Goal: Transaction & Acquisition: Purchase product/service

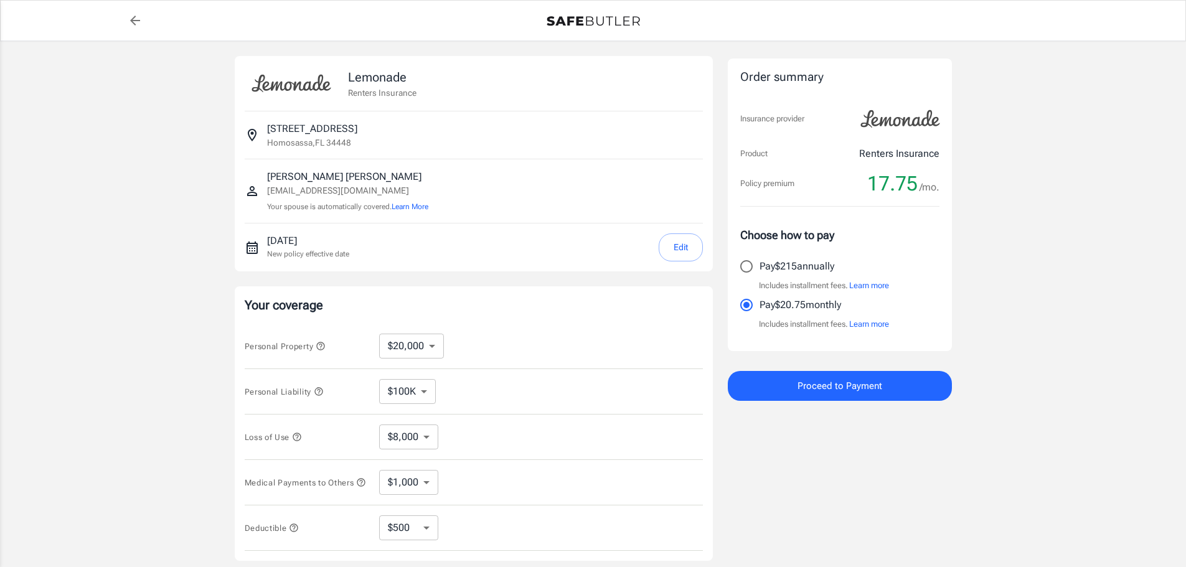
select select "20000"
select select "500"
click at [433, 346] on select "$10,000 $20,000 $30,000 $40,000 $50,000 $100K" at bounding box center [411, 346] width 65 height 25
select select "40000"
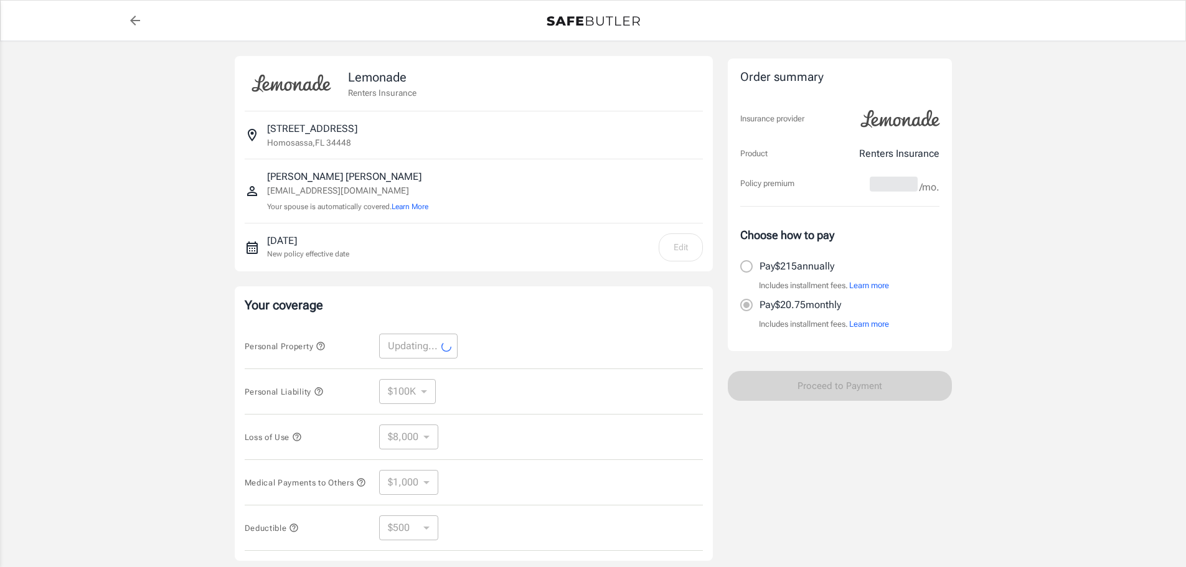
select select "40000"
select select "16000"
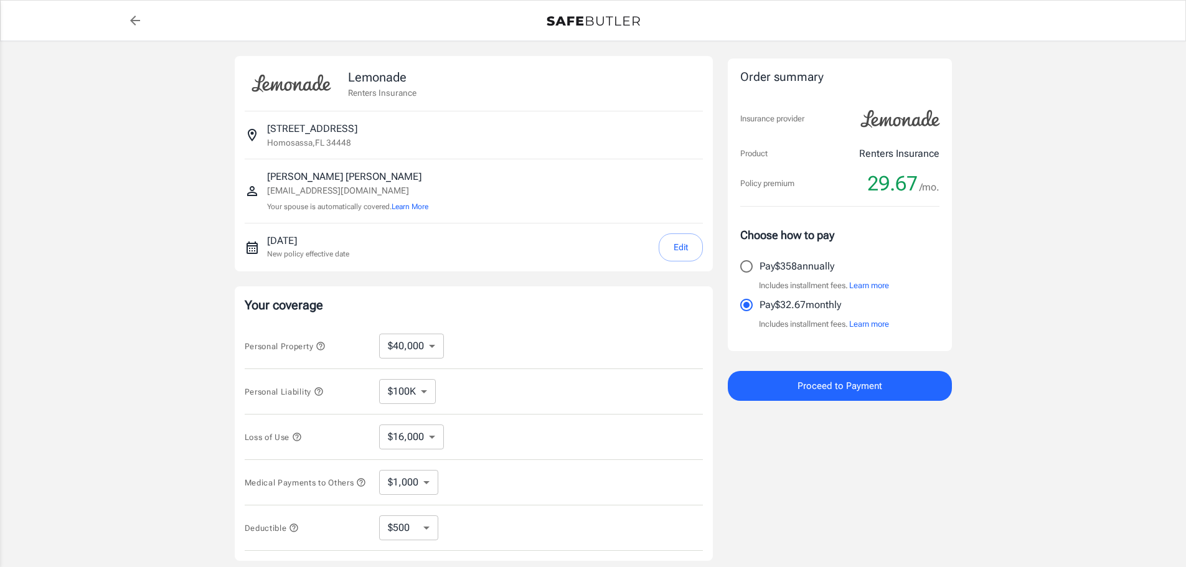
click at [437, 348] on select "$10,000 $20,000 $30,000 $40,000 $50,000 $100K" at bounding box center [411, 346] width 65 height 25
select select "30000"
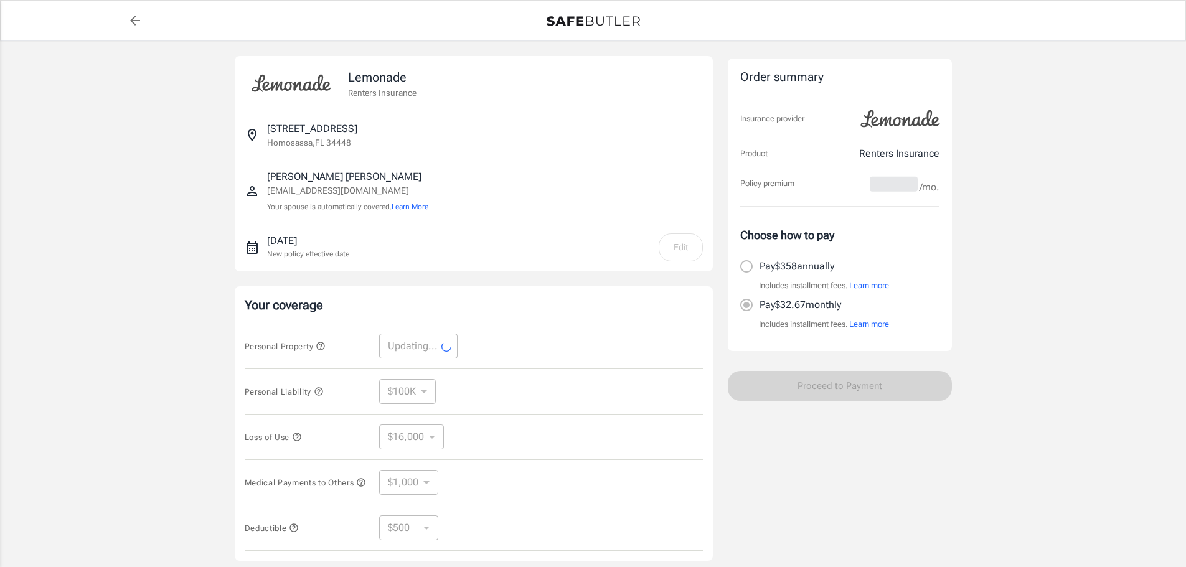
select select "30000"
select select "12000"
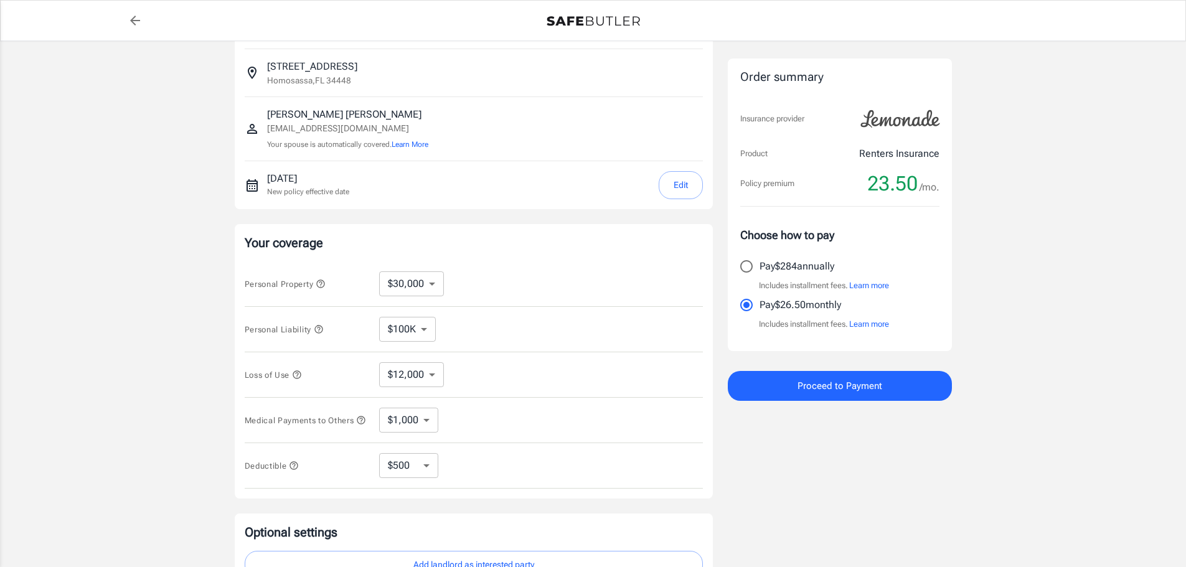
scroll to position [228, 0]
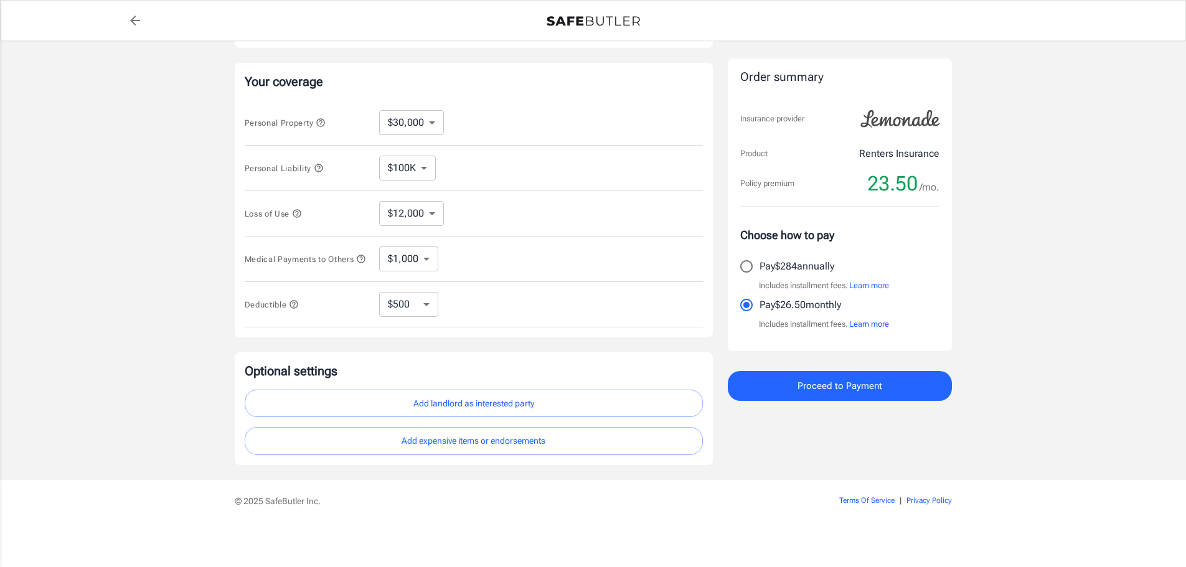
click at [835, 390] on span "Proceed to Payment" at bounding box center [840, 386] width 85 height 16
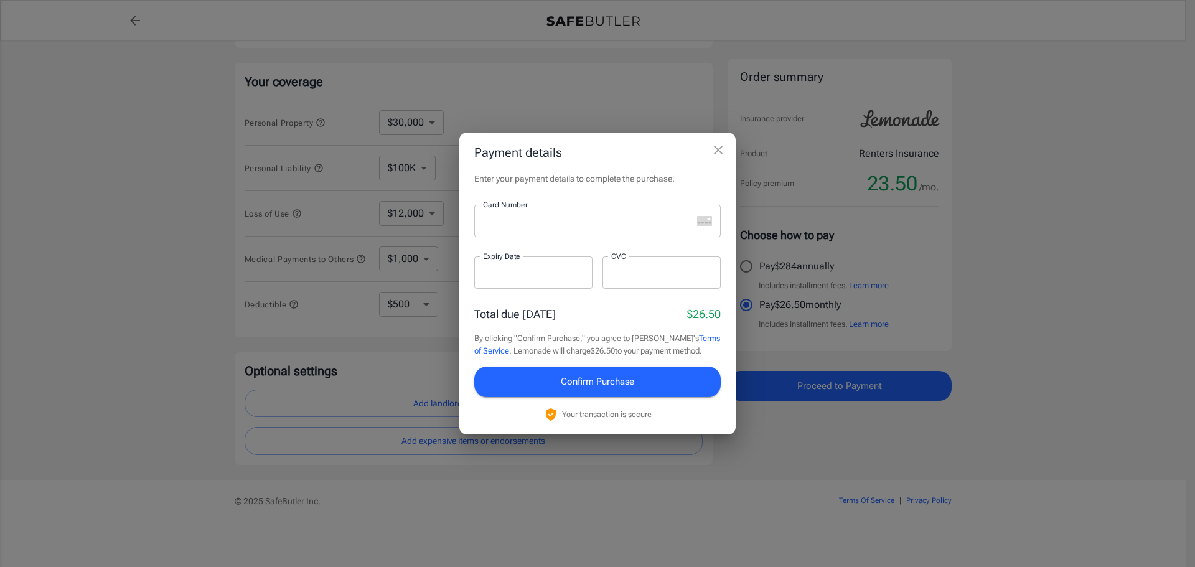
click at [624, 230] on div at bounding box center [583, 221] width 218 height 32
click at [722, 148] on icon "close" at bounding box center [718, 150] width 15 height 15
